Goal: Transaction & Acquisition: Obtain resource

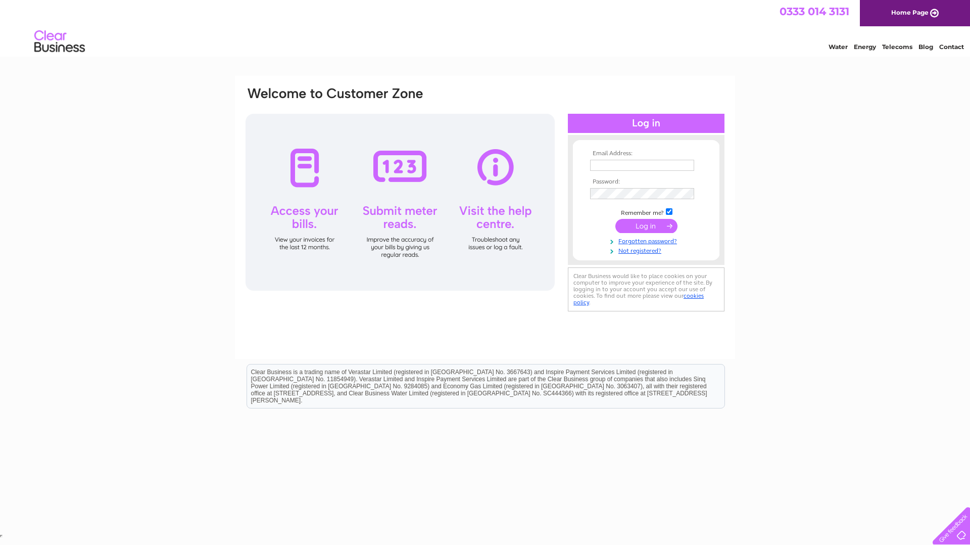
click at [606, 164] on input "text" at bounding box center [642, 165] width 104 height 11
type input "e"
type input "accounts@thekc.co.uk"
click at [650, 226] on input "submit" at bounding box center [646, 227] width 62 height 14
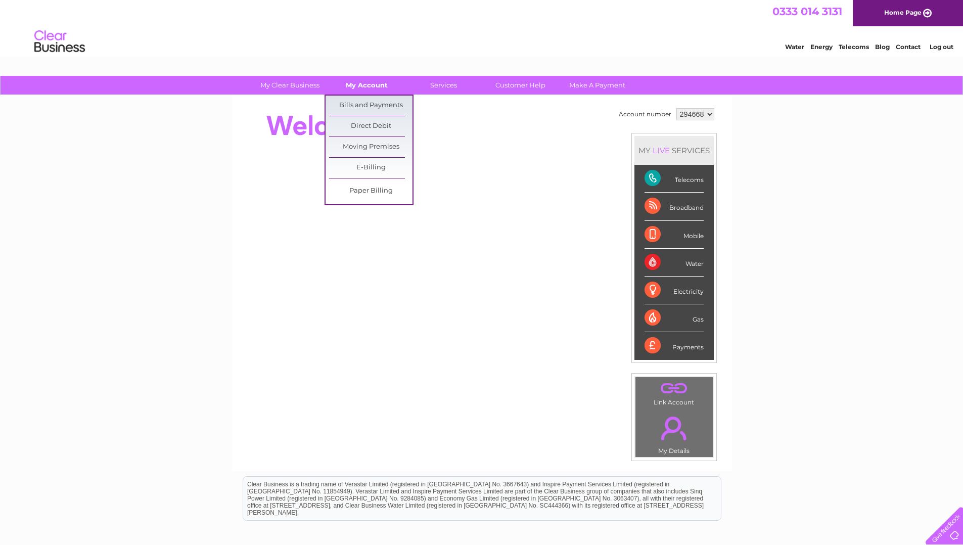
click at [366, 85] on link "My Account" at bounding box center [366, 85] width 83 height 19
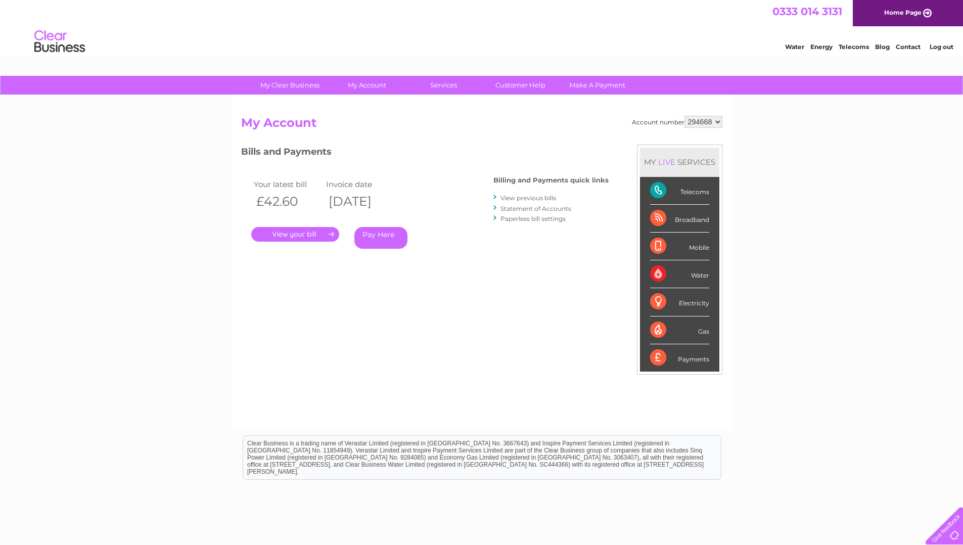
click at [691, 273] on div "Water" at bounding box center [679, 274] width 59 height 28
click at [717, 118] on select "294668 900974" at bounding box center [703, 122] width 38 height 12
select select "900974"
click at [684, 116] on select "294668 900974" at bounding box center [703, 122] width 38 height 12
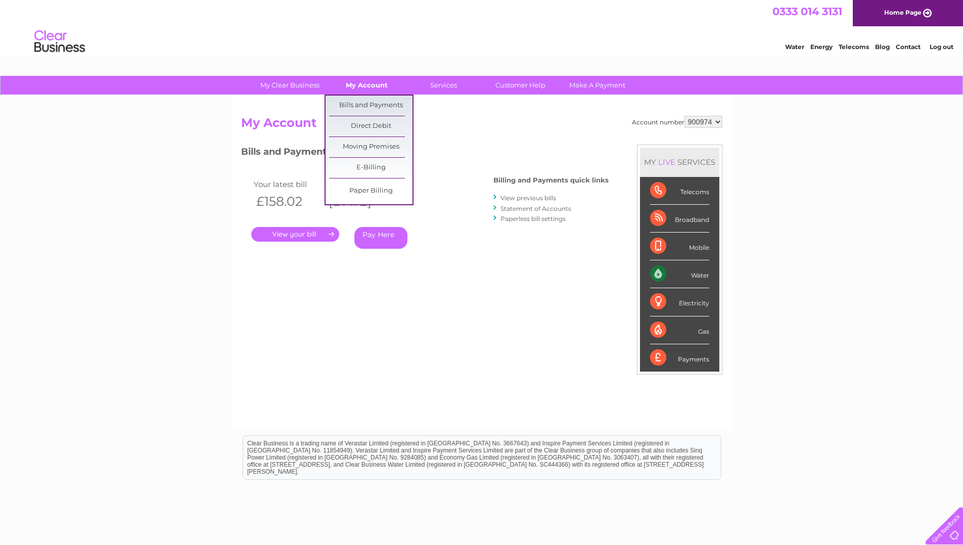
click at [376, 81] on link "My Account" at bounding box center [366, 85] width 83 height 19
click at [376, 103] on link "Bills and Payments" at bounding box center [370, 106] width 83 height 20
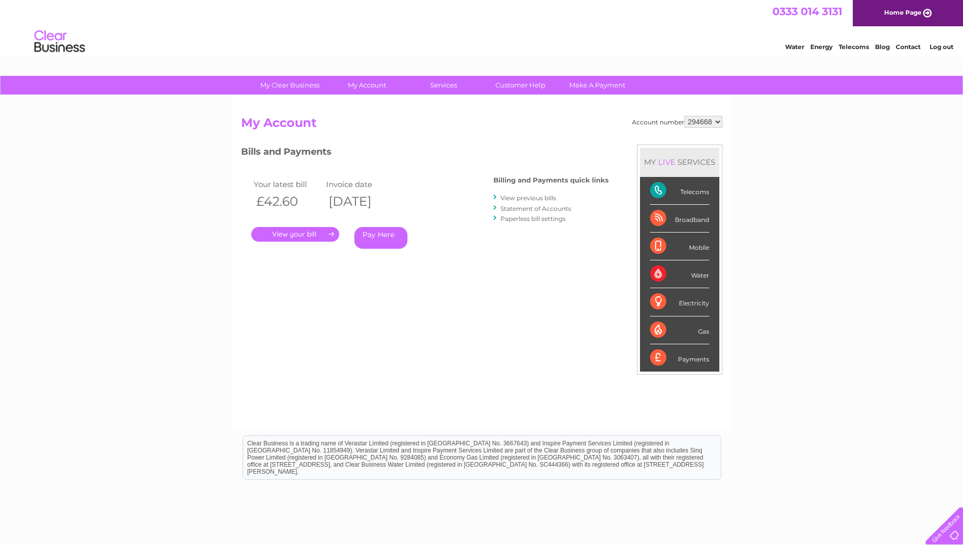
click at [718, 121] on select "294668 900974" at bounding box center [703, 122] width 38 height 12
select select "900974"
click at [684, 116] on select "294668 900974" at bounding box center [703, 122] width 38 height 12
click at [288, 235] on link "." at bounding box center [295, 234] width 88 height 15
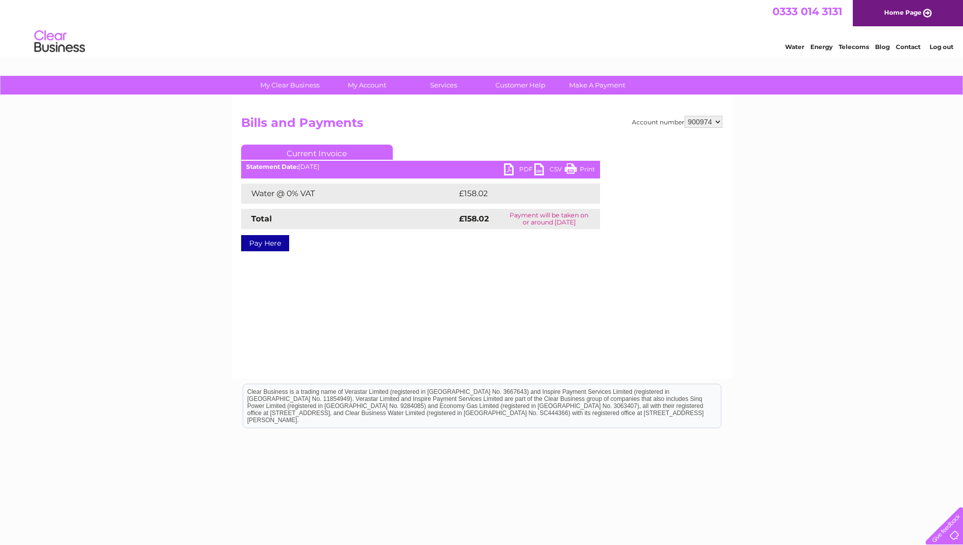
click at [518, 166] on link "PDF" at bounding box center [519, 170] width 30 height 15
click at [523, 165] on link "PDF" at bounding box center [519, 170] width 30 height 15
click at [522, 169] on link "PDF" at bounding box center [519, 170] width 30 height 15
